Goal: Book appointment/travel/reservation

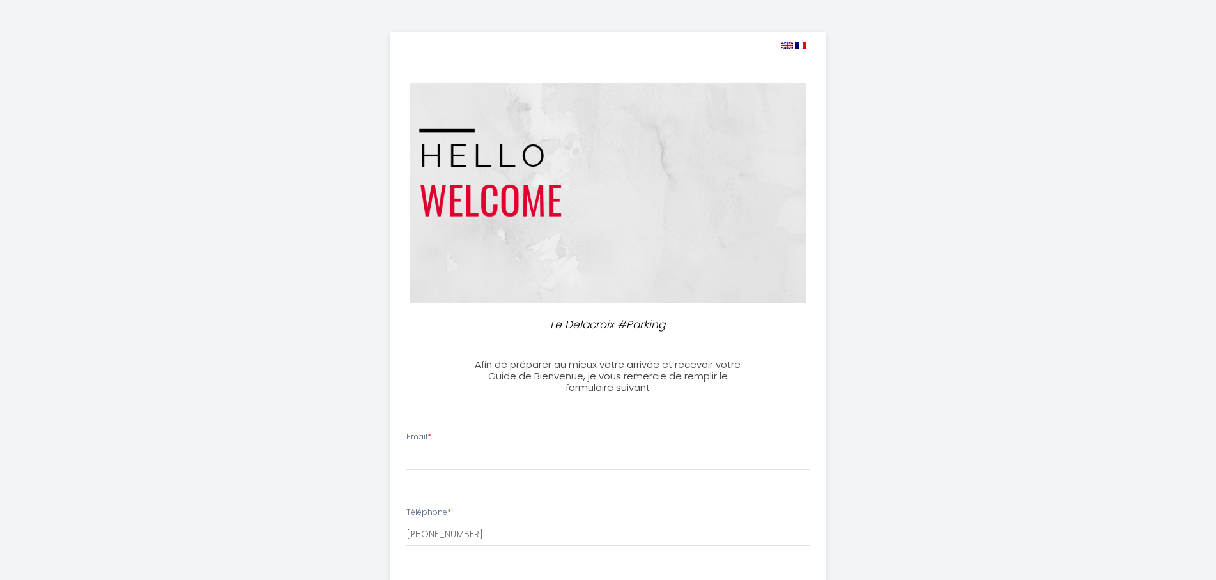
select select
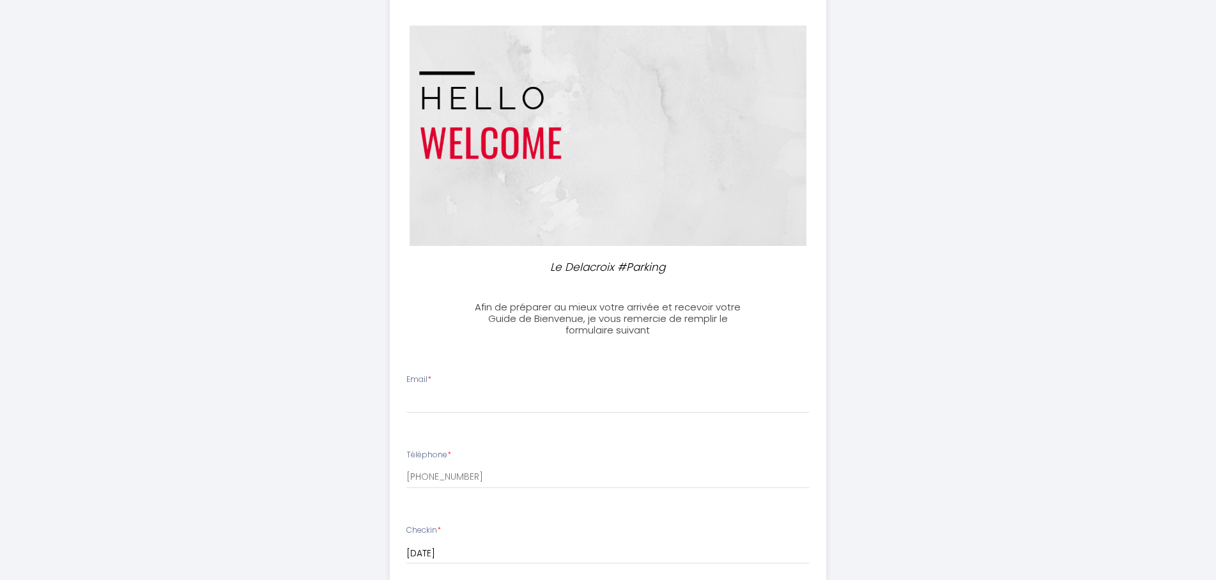
scroll to position [130, 0]
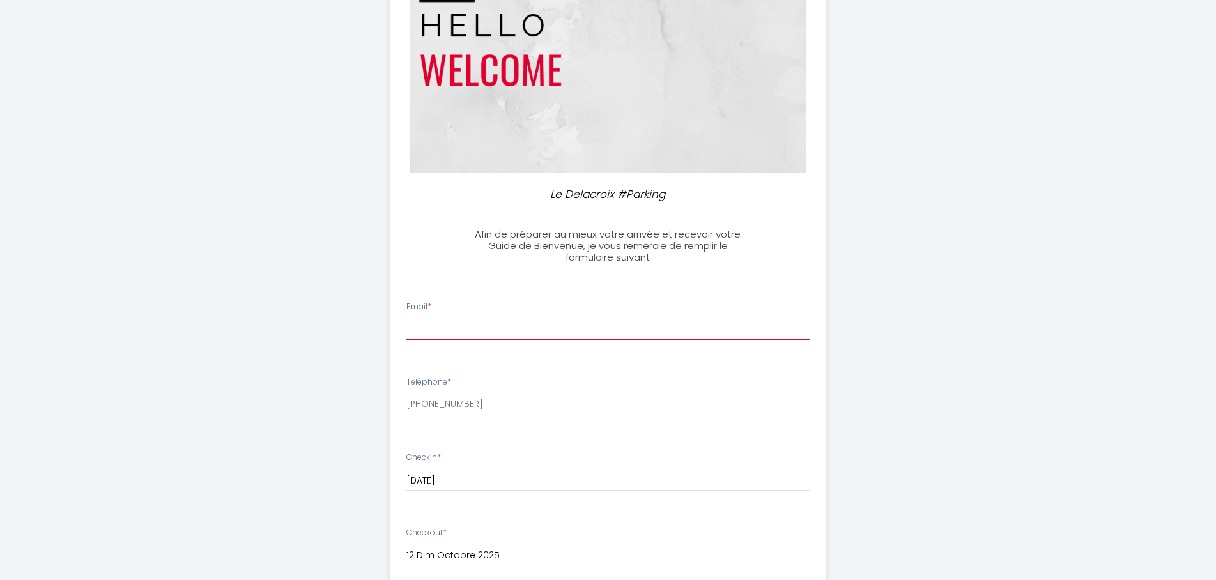
click at [448, 323] on input "Email *" at bounding box center [607, 328] width 403 height 23
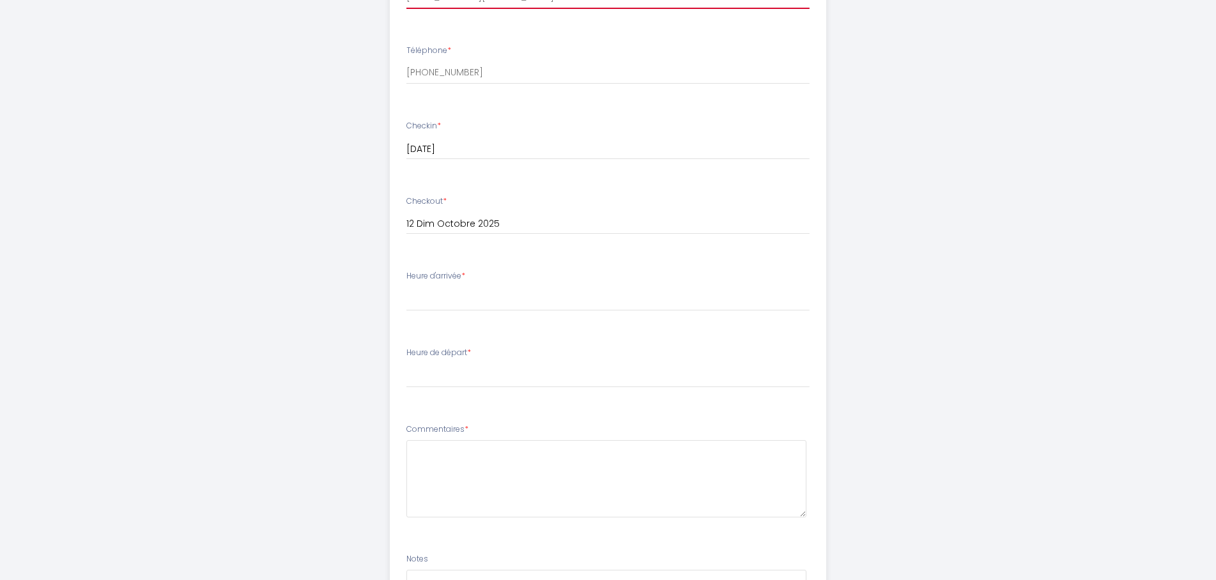
scroll to position [521, 0]
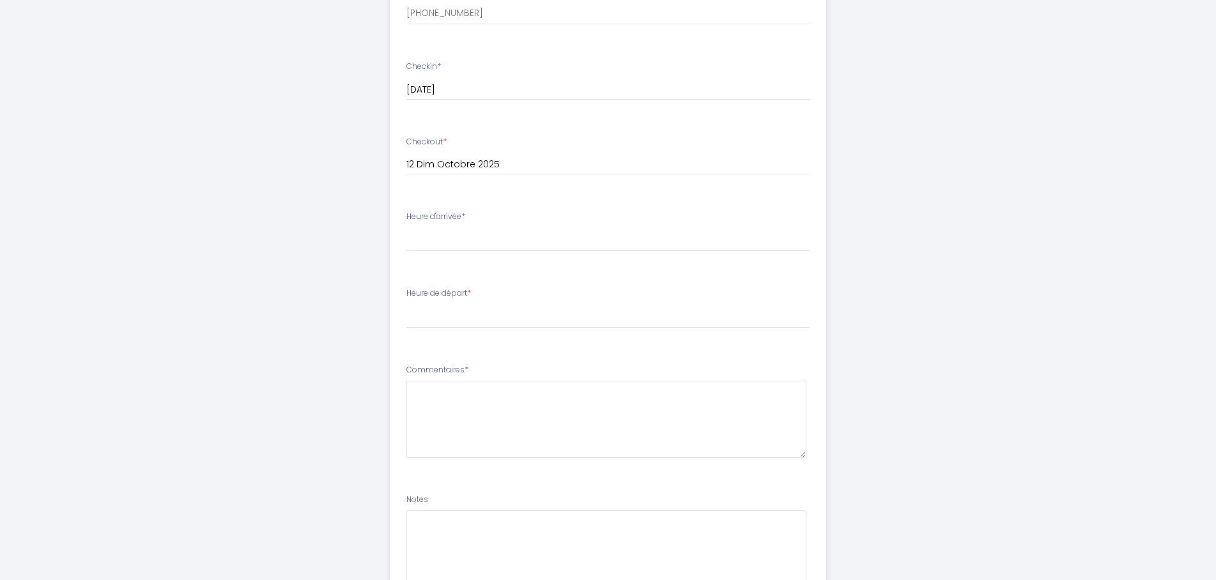
type input "[EMAIL_ADDRESS][DOMAIN_NAME]"
click at [406, 227] on select "17:00 17:30 18:00 18:30 19:00 19:30 20:00 20:30 21:00 21:30 22:00 22:30 23:00 2…" at bounding box center [607, 239] width 403 height 24
select select "17:00"
click option "17:00" at bounding box center [0, 0] width 0 height 0
click at [406, 304] on select "00:00 00:30 01:00 01:30 02:00 02:30 03:00 03:30 04:00 04:30 05:00 05:30 06:00 0…" at bounding box center [607, 316] width 403 height 24
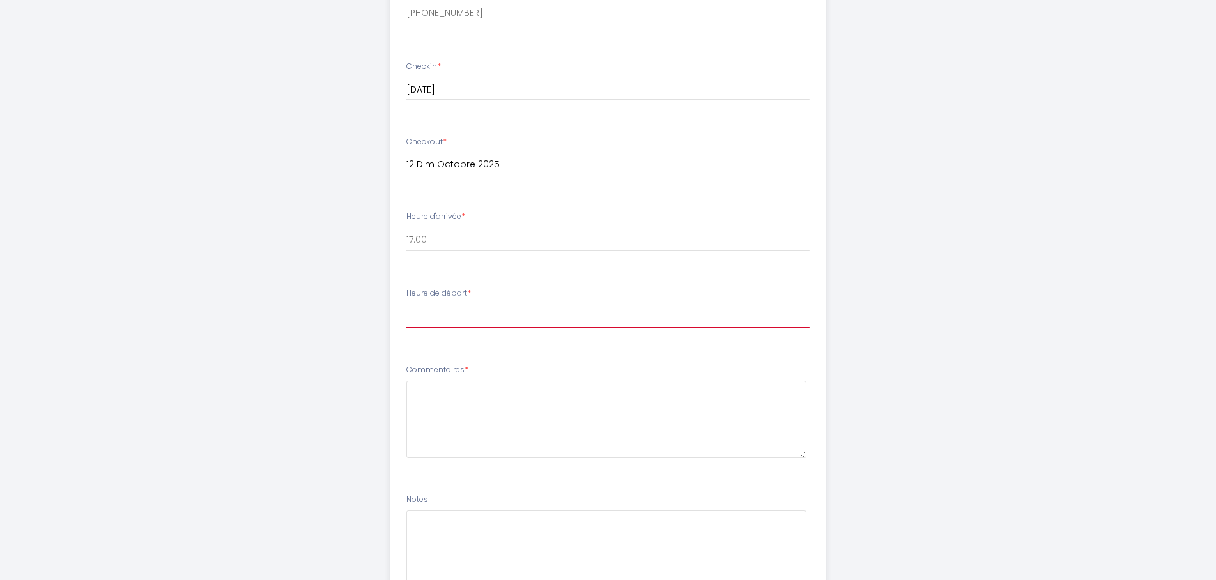
select select "10:00"
click option "10:00" at bounding box center [0, 0] width 0 height 0
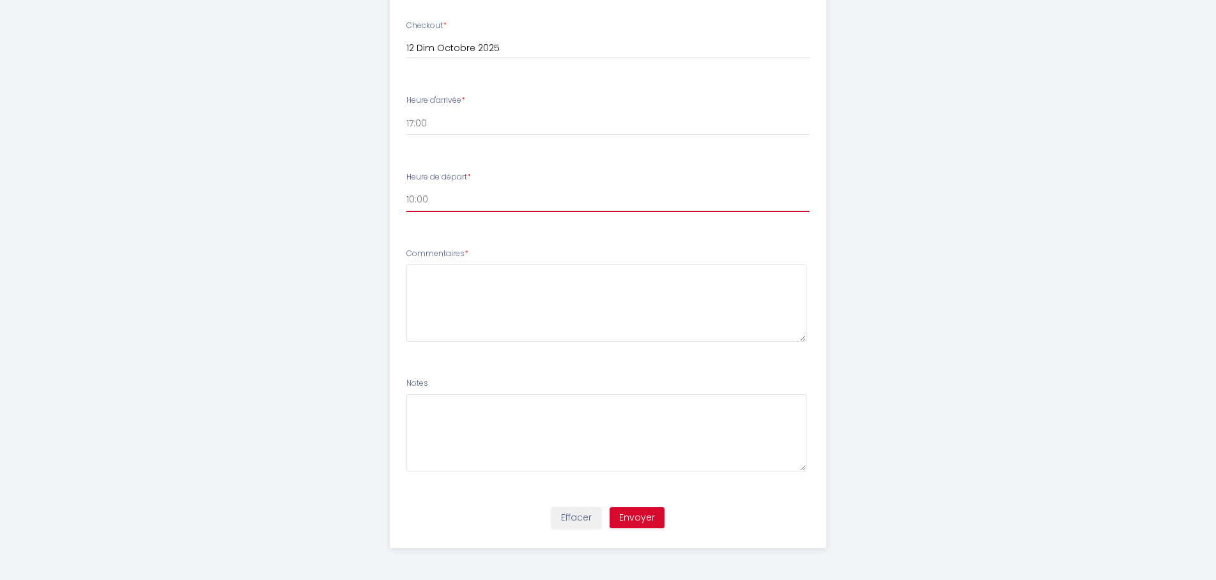
scroll to position [659, 0]
click at [443, 278] on textarea at bounding box center [606, 302] width 400 height 77
type textarea "Bonsoir"
click at [639, 512] on button "Envoyer" at bounding box center [636, 518] width 55 height 22
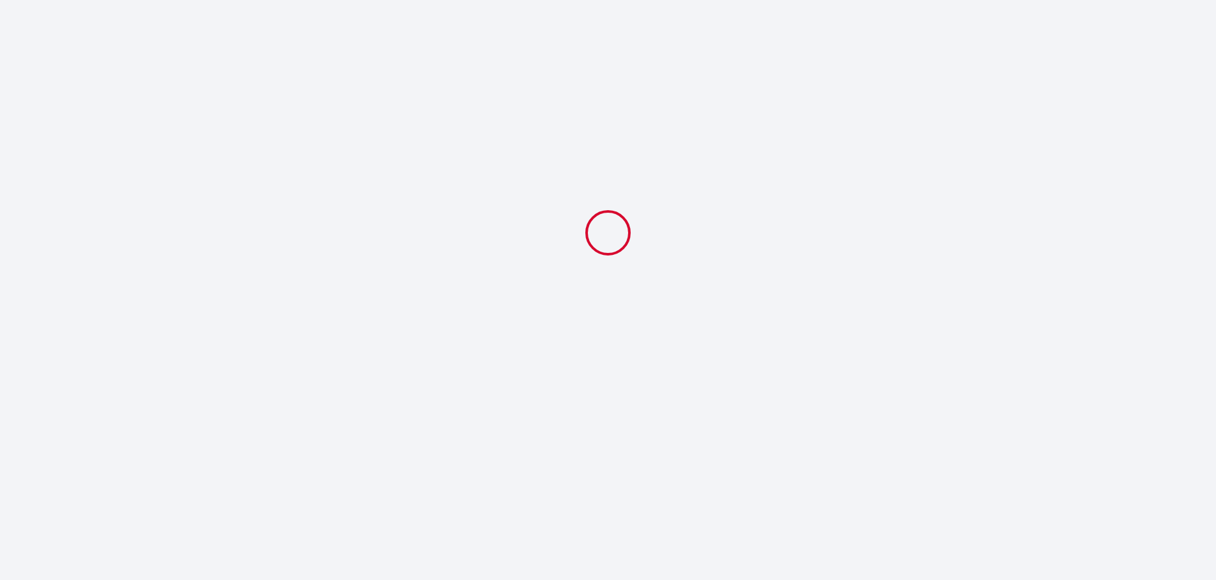
scroll to position [0, 0]
select select "10:00"
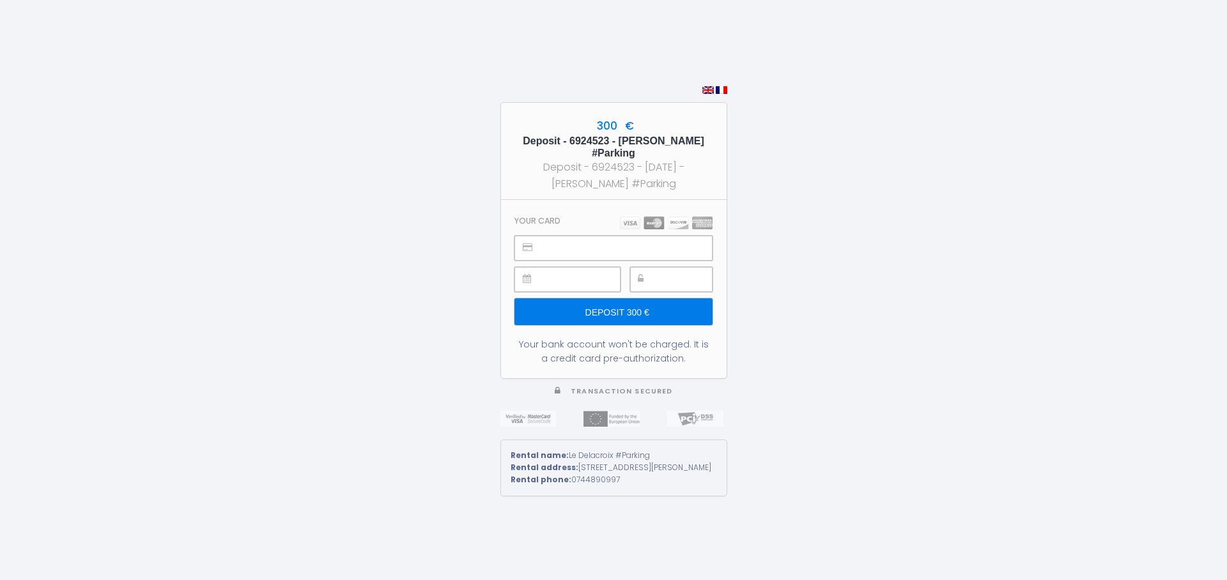
click at [618, 311] on input "Deposit 300 €" at bounding box center [612, 311] width 197 height 27
